Goal: Task Accomplishment & Management: Manage account settings

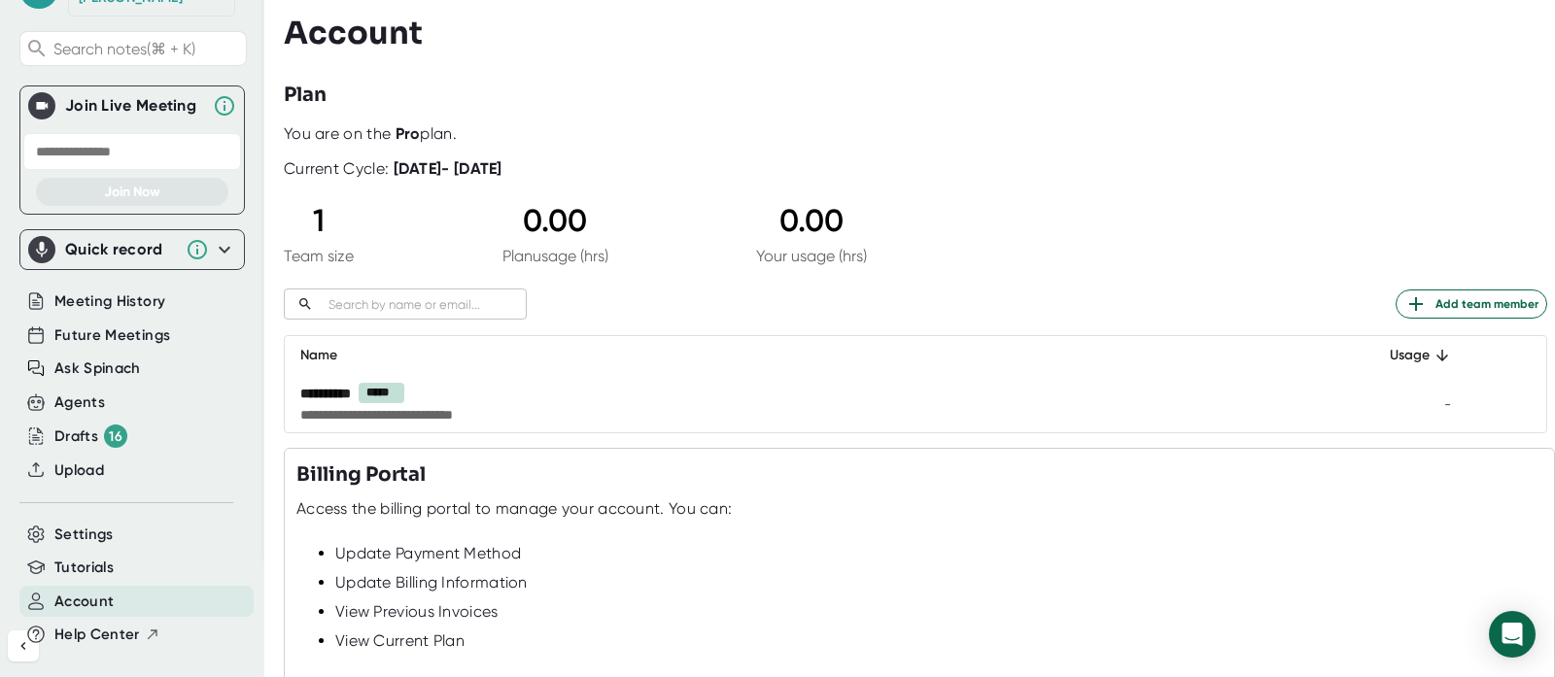
scroll to position [226, 0]
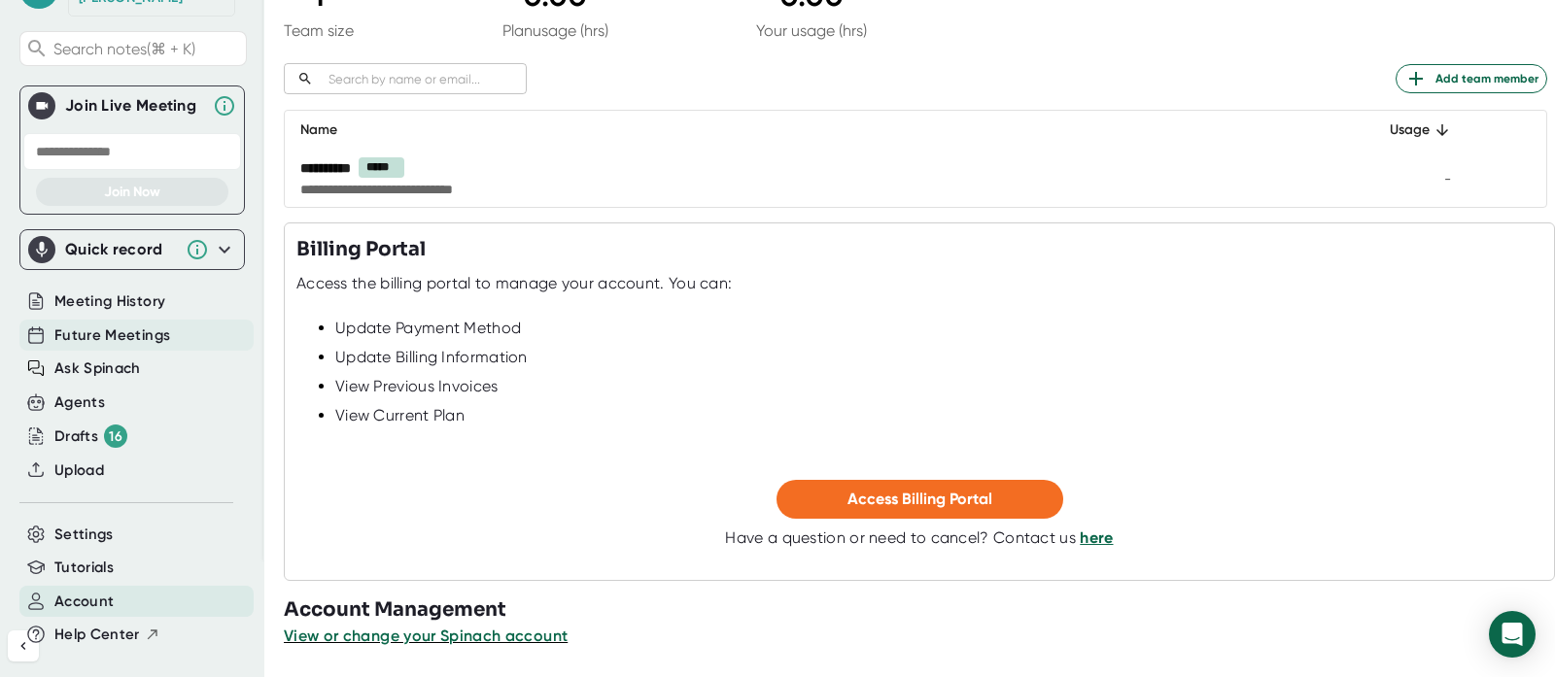
click at [92, 325] on span "Future Meetings" at bounding box center [112, 336] width 116 height 22
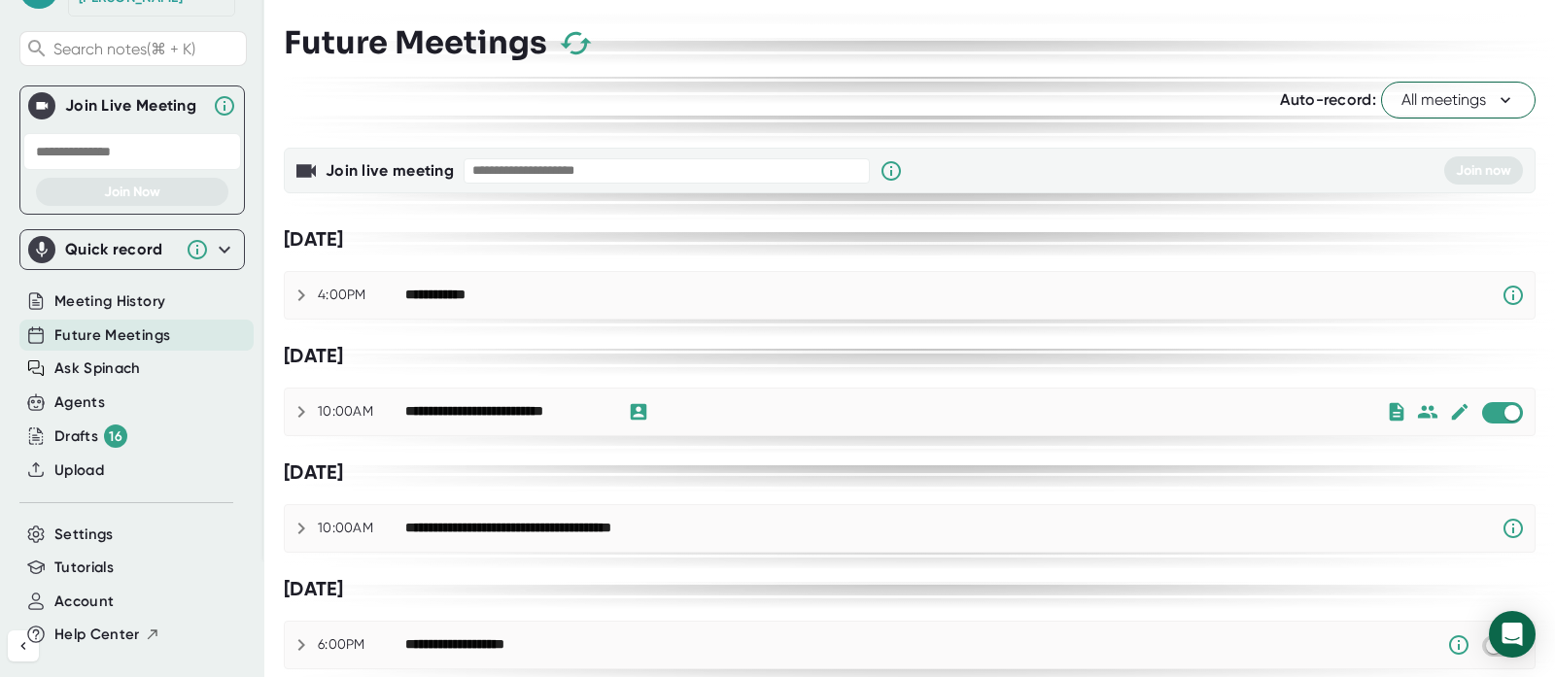
click at [298, 405] on icon at bounding box center [301, 411] width 23 height 23
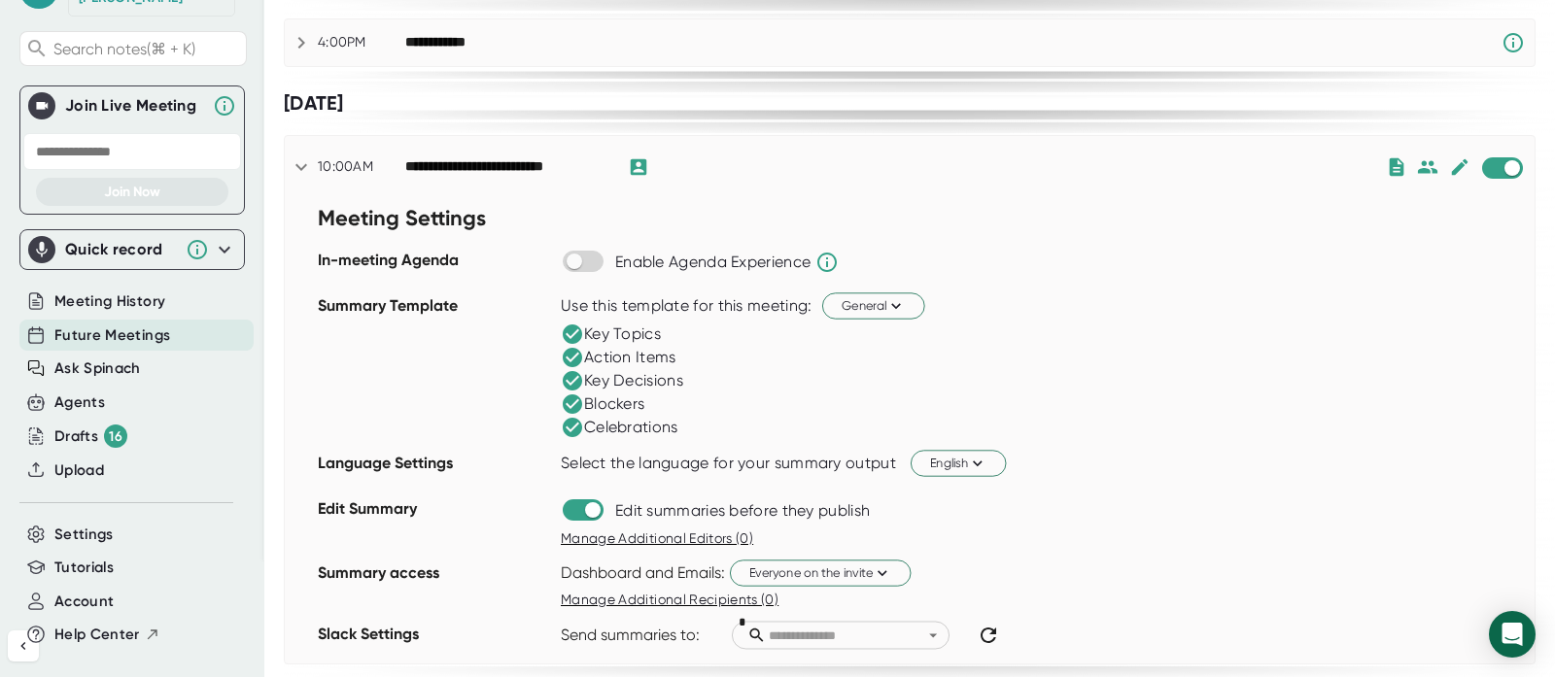
scroll to position [254, 0]
click at [1494, 168] on input "checkbox" at bounding box center [1511, 166] width 55 height 17
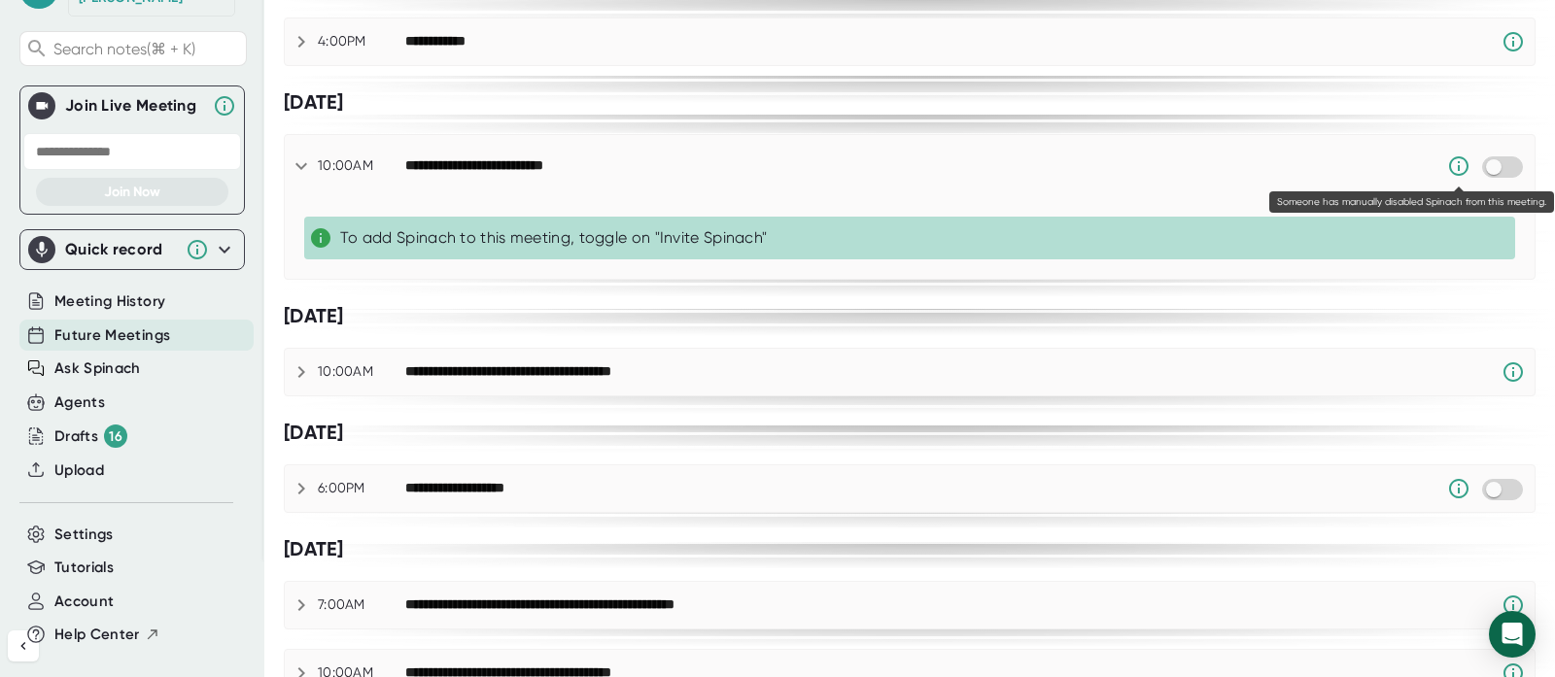
click at [1457, 165] on icon at bounding box center [1458, 165] width 19 height 19
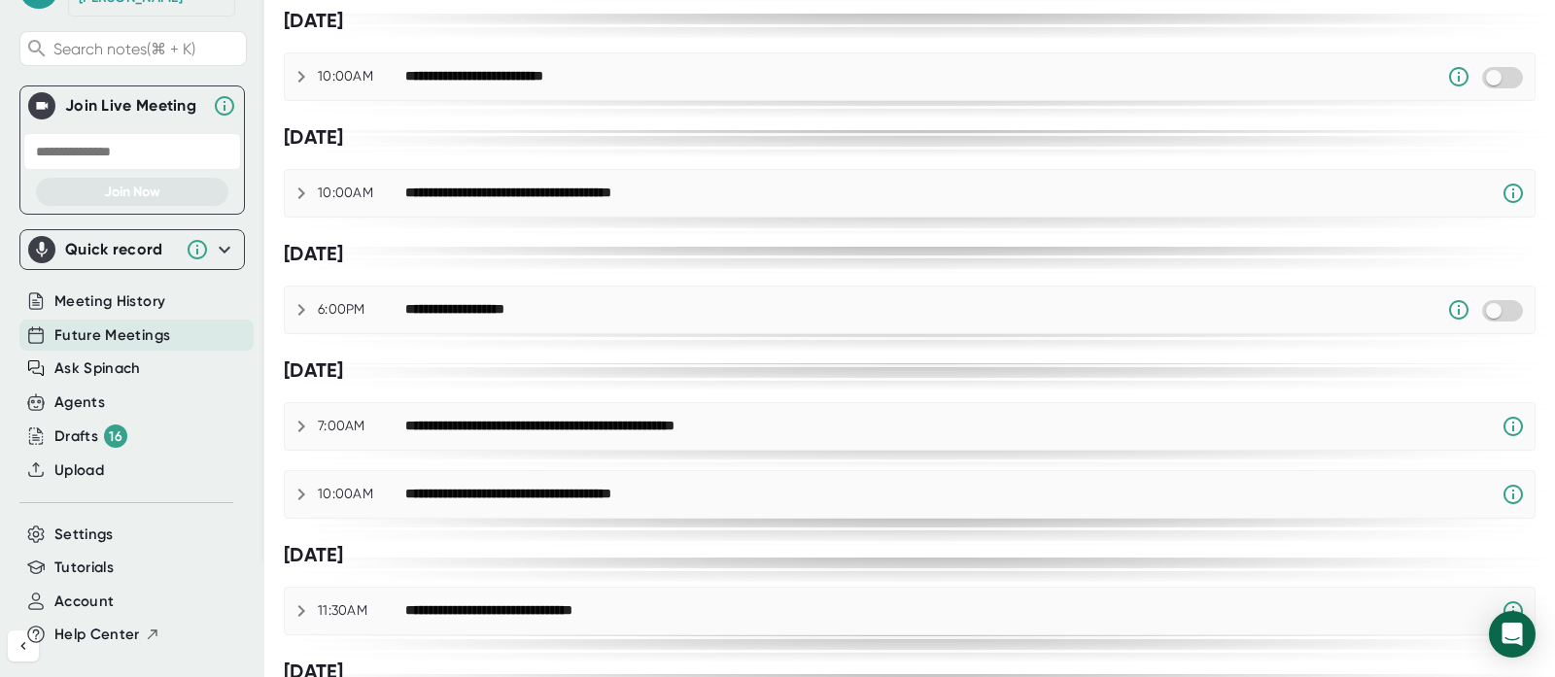
scroll to position [0, 0]
